Goal: Task Accomplishment & Management: Manage account settings

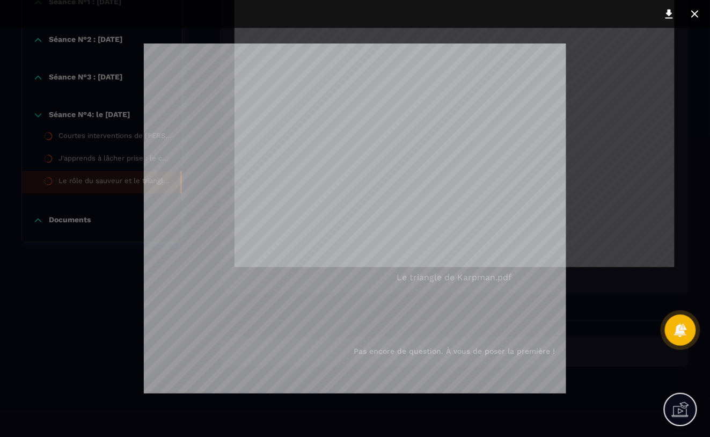
scroll to position [142, 0]
click at [695, 11] on icon at bounding box center [694, 14] width 13 height 13
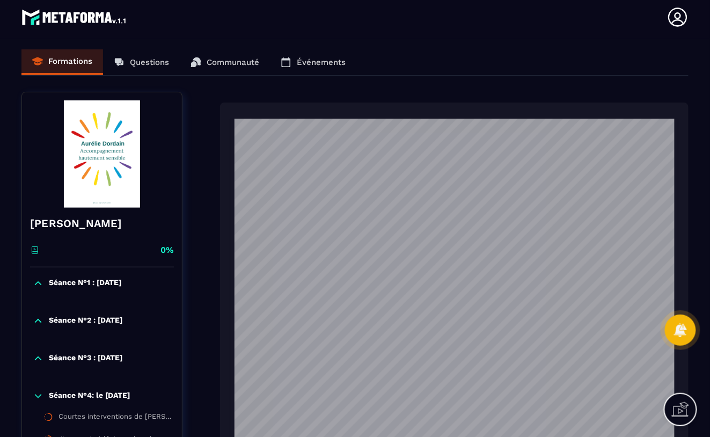
scroll to position [0, 0]
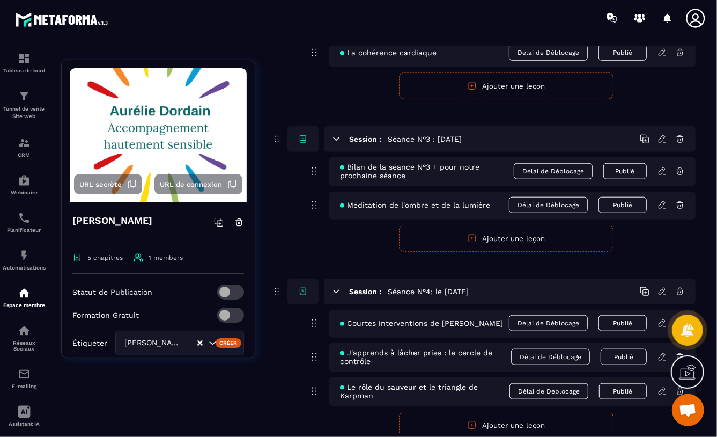
scroll to position [650, 0]
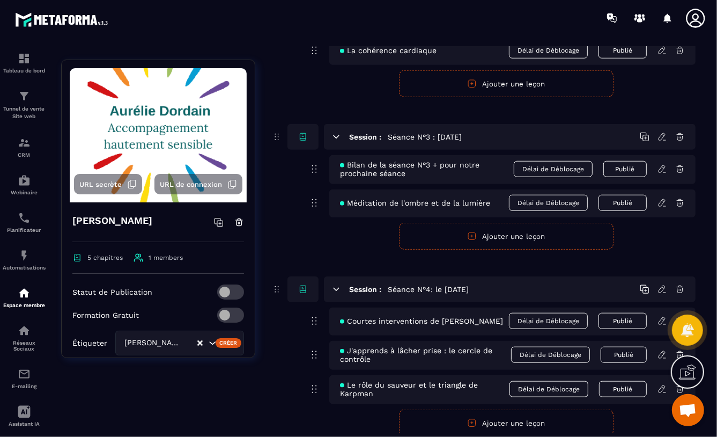
click at [494, 425] on button "Ajouter une leçon" at bounding box center [506, 422] width 215 height 27
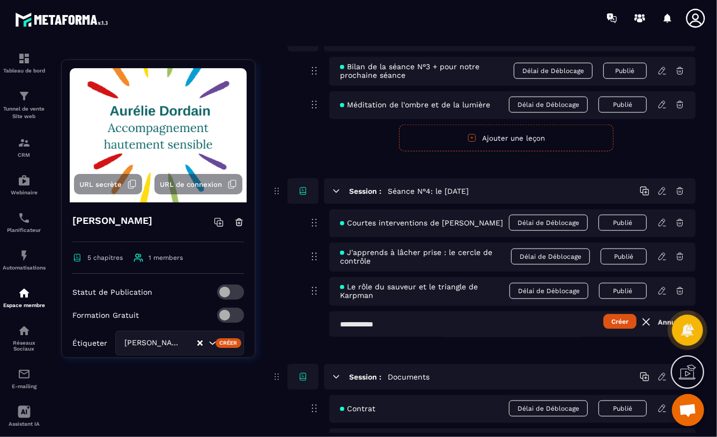
scroll to position [754, 0]
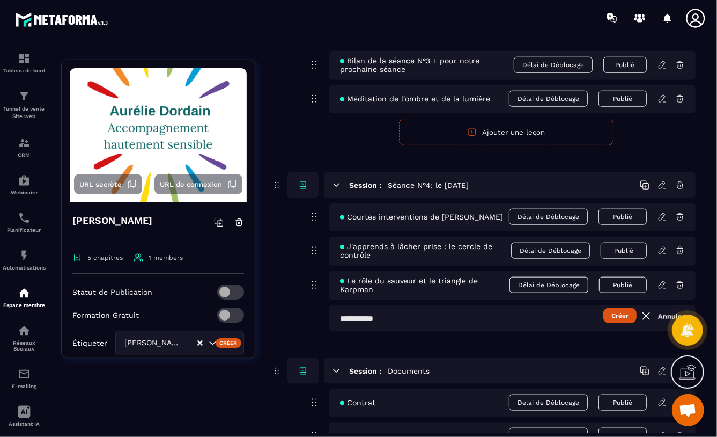
click at [340, 320] on input "text" at bounding box center [512, 318] width 366 height 26
type input "**********"
click at [613, 315] on button "Créer" at bounding box center [620, 315] width 33 height 15
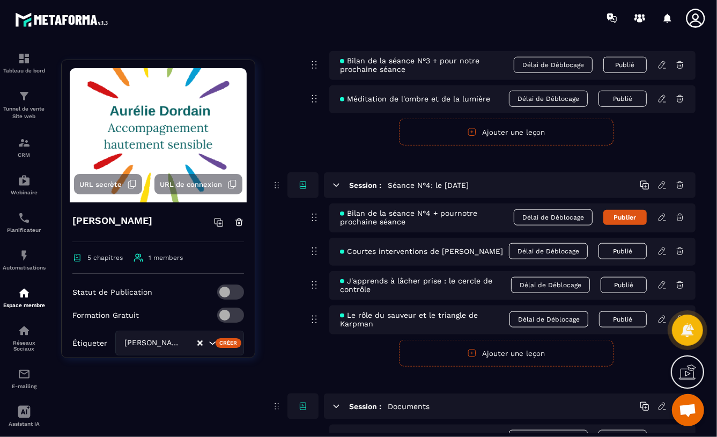
click at [428, 219] on span "Bilan de la séance N°4 + pournotre prochaine séance" at bounding box center [427, 217] width 174 height 17
click at [426, 216] on span "Bilan de la séance N°4 + pournotre prochaine séance" at bounding box center [427, 217] width 174 height 17
click at [661, 218] on icon at bounding box center [663, 217] width 10 height 10
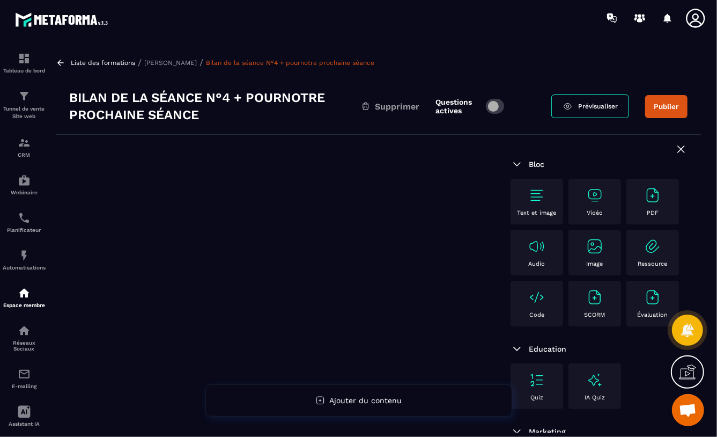
click at [282, 98] on h3 "Bilan de la séance N°4 + pournotre prochaine séance" at bounding box center [215, 106] width 292 height 34
click at [488, 108] on span at bounding box center [495, 106] width 19 height 15
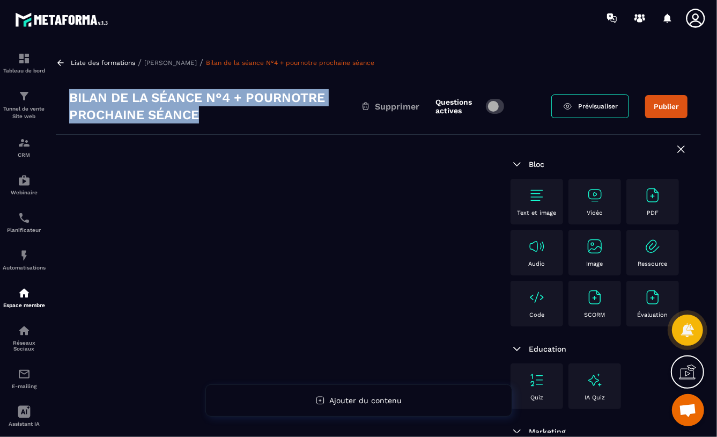
drag, startPoint x: 71, startPoint y: 97, endPoint x: 204, endPoint y: 118, distance: 134.8
click at [204, 118] on h3 "Bilan de la séance N°4 + pournotre prochaine séance" at bounding box center [215, 106] width 292 height 34
copy h3 "Bilan de la séance N°4 + pournotre prochaine séance"
click at [156, 64] on p "[PERSON_NAME]" at bounding box center [170, 63] width 53 height 8
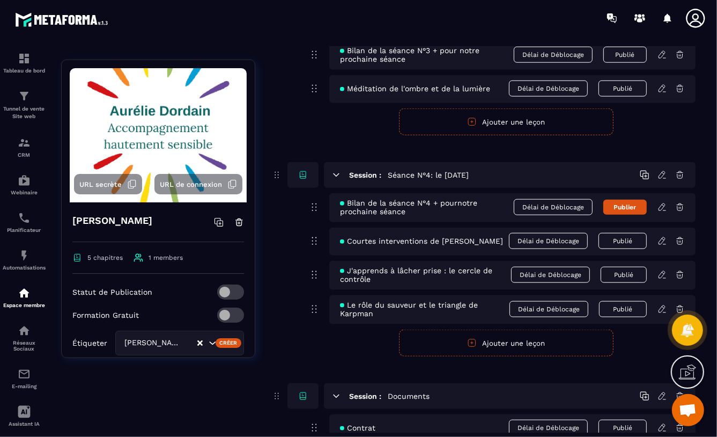
scroll to position [764, 0]
click at [313, 207] on icon at bounding box center [314, 207] width 13 height 13
click at [301, 175] on icon at bounding box center [303, 175] width 10 height 10
click at [645, 175] on icon at bounding box center [645, 175] width 10 height 10
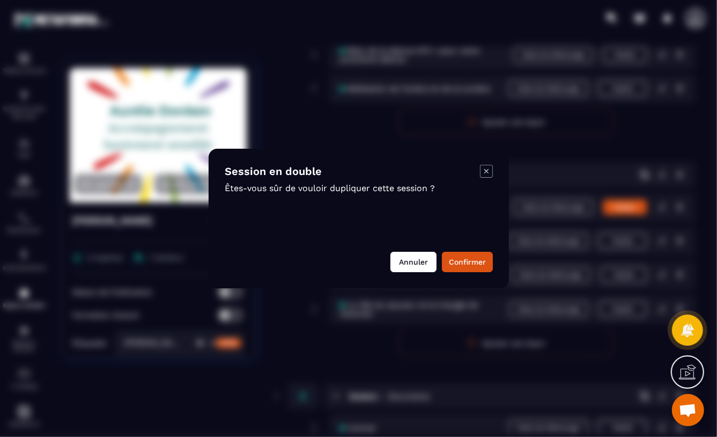
click at [409, 264] on button "Annuler" at bounding box center [414, 262] width 46 height 20
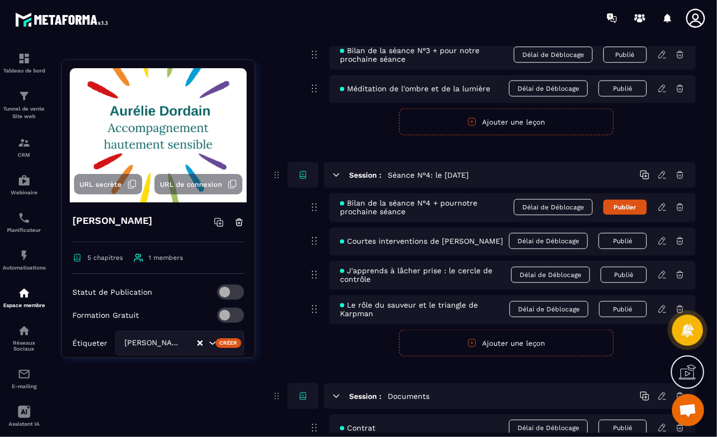
click at [660, 175] on icon at bounding box center [662, 174] width 6 height 7
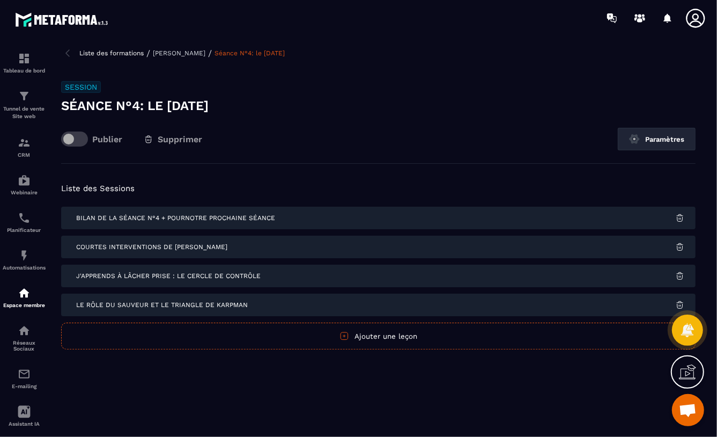
click at [182, 217] on span "Bilan de la séance N°4 + pournotre prochaine séance" at bounding box center [175, 218] width 199 height 8
click at [182, 218] on span "Bilan de la séance N°4 + pournotre prochaine séance" at bounding box center [175, 218] width 199 height 8
click at [629, 137] on img at bounding box center [634, 139] width 11 height 11
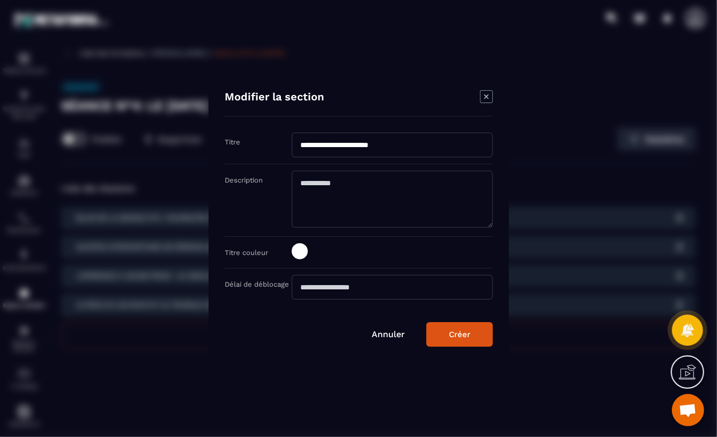
click at [489, 97] on icon "Modal window" at bounding box center [486, 96] width 13 height 13
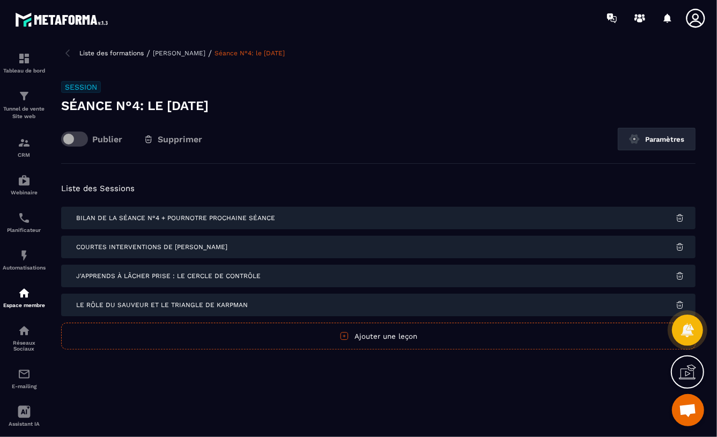
click at [596, 222] on div "Bilan de la séance N°4 + pournotre prochaine séance" at bounding box center [378, 218] width 635 height 23
click at [680, 217] on img at bounding box center [680, 218] width 10 height 10
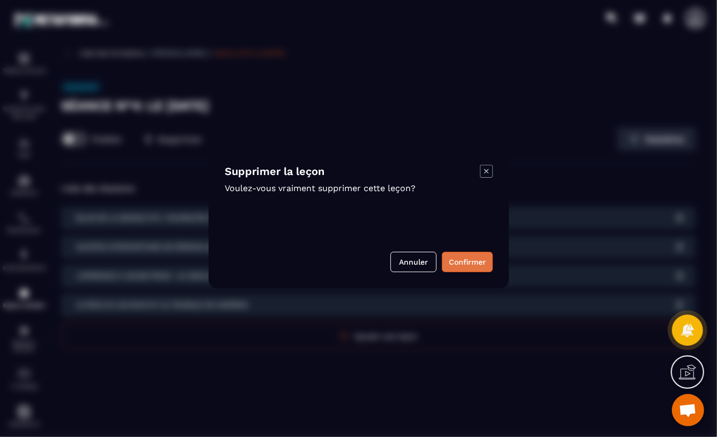
click at [478, 263] on button "Confirmer" at bounding box center [467, 262] width 51 height 20
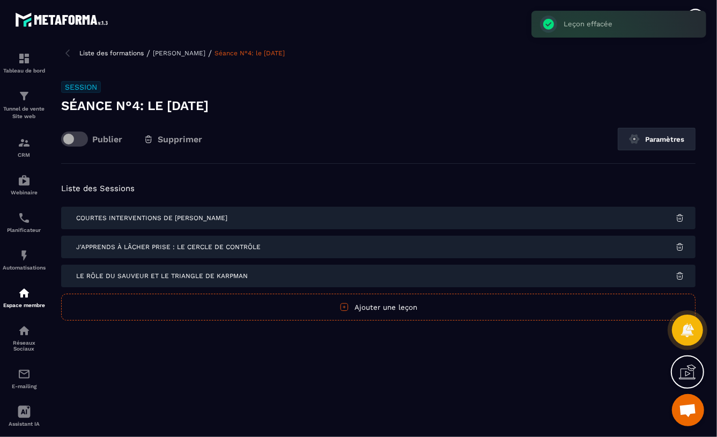
click at [367, 308] on button "Ajouter une leçon" at bounding box center [378, 306] width 635 height 27
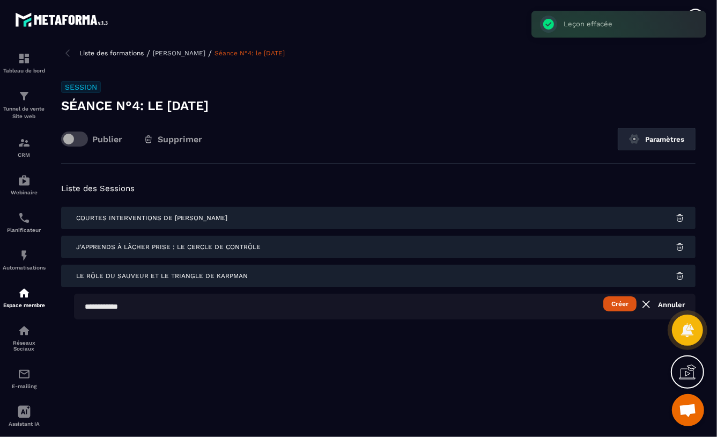
click at [83, 306] on input "text" at bounding box center [385, 306] width 622 height 26
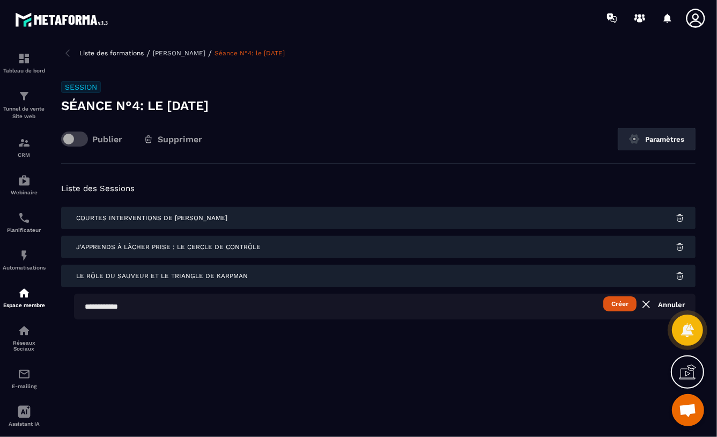
paste input "**********"
click at [193, 306] on input "**********" at bounding box center [385, 306] width 622 height 26
type input "**********"
click at [627, 301] on button "Créer" at bounding box center [620, 303] width 33 height 15
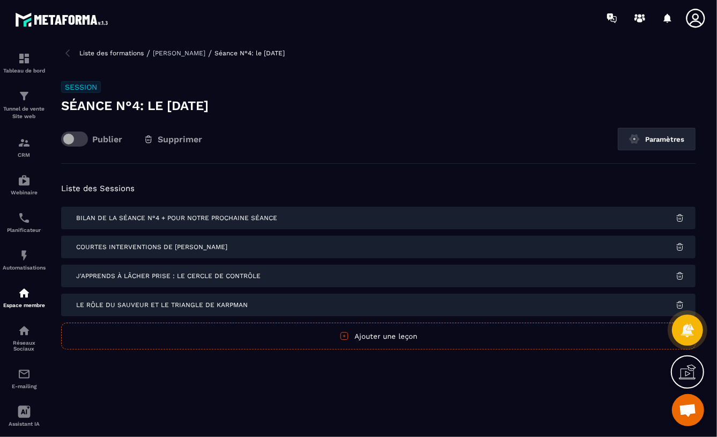
click at [235, 51] on link "Séance N°4: le [DATE]" at bounding box center [250, 53] width 70 height 8
click at [179, 52] on p "[PERSON_NAME]" at bounding box center [179, 53] width 53 height 8
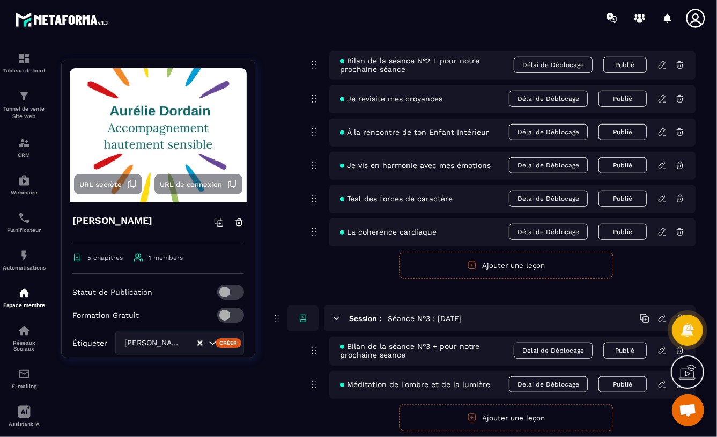
scroll to position [671, 0]
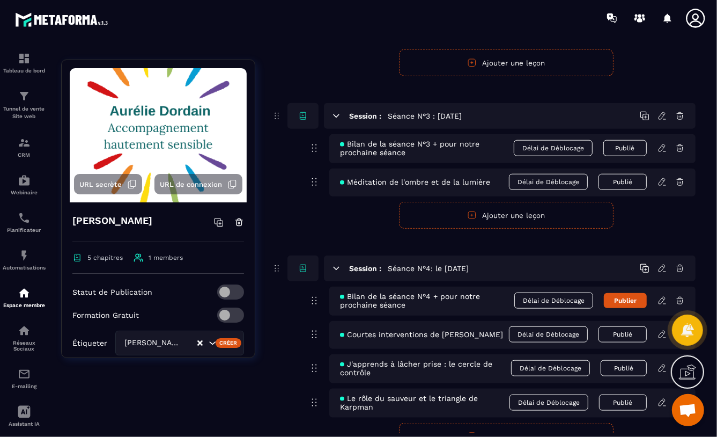
click at [664, 335] on icon at bounding box center [662, 333] width 6 height 7
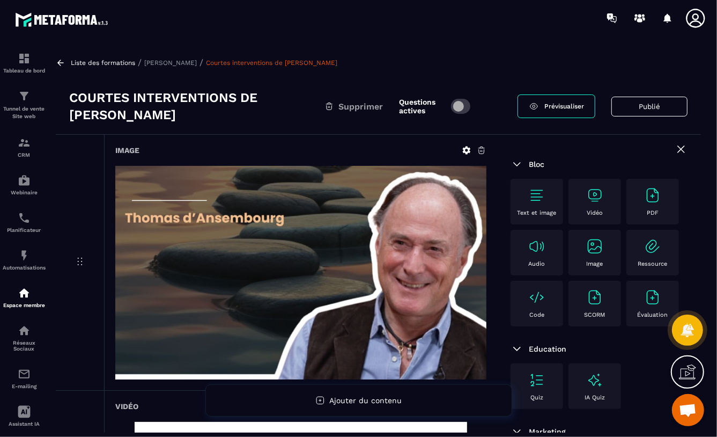
click at [565, 102] on span "Prévisualiser" at bounding box center [565, 106] width 40 height 8
